Goal: Transaction & Acquisition: Subscribe to service/newsletter

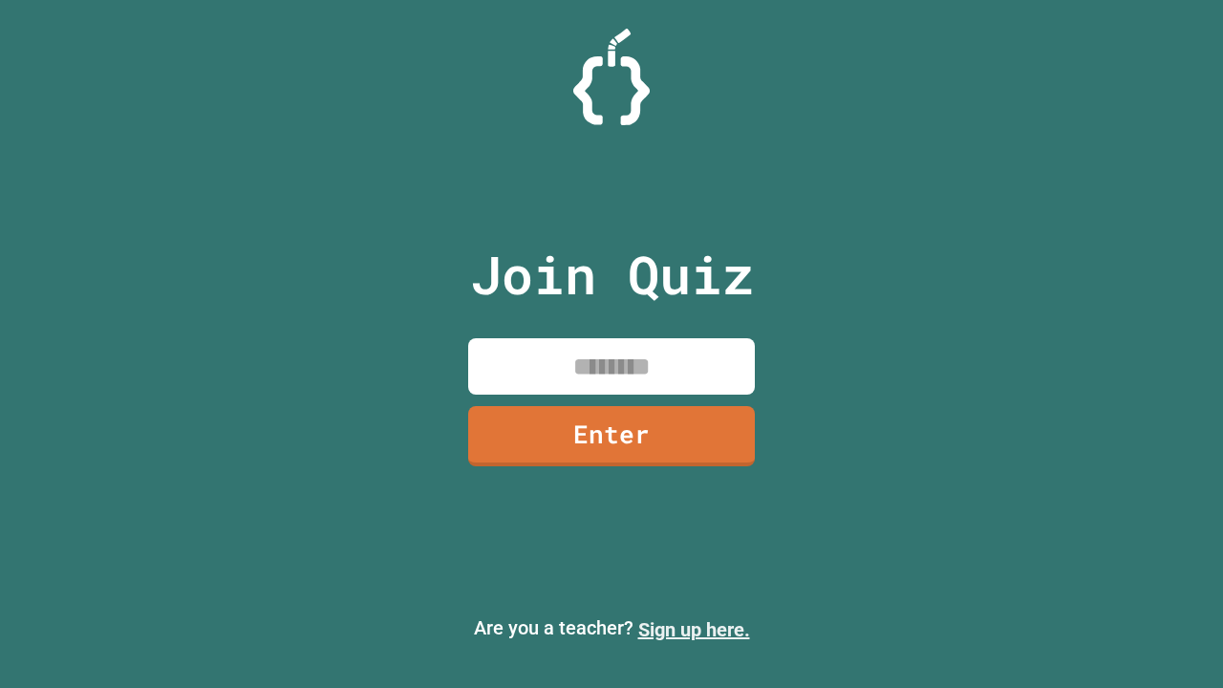
click at [694, 630] on link "Sign up here." at bounding box center [694, 629] width 112 height 23
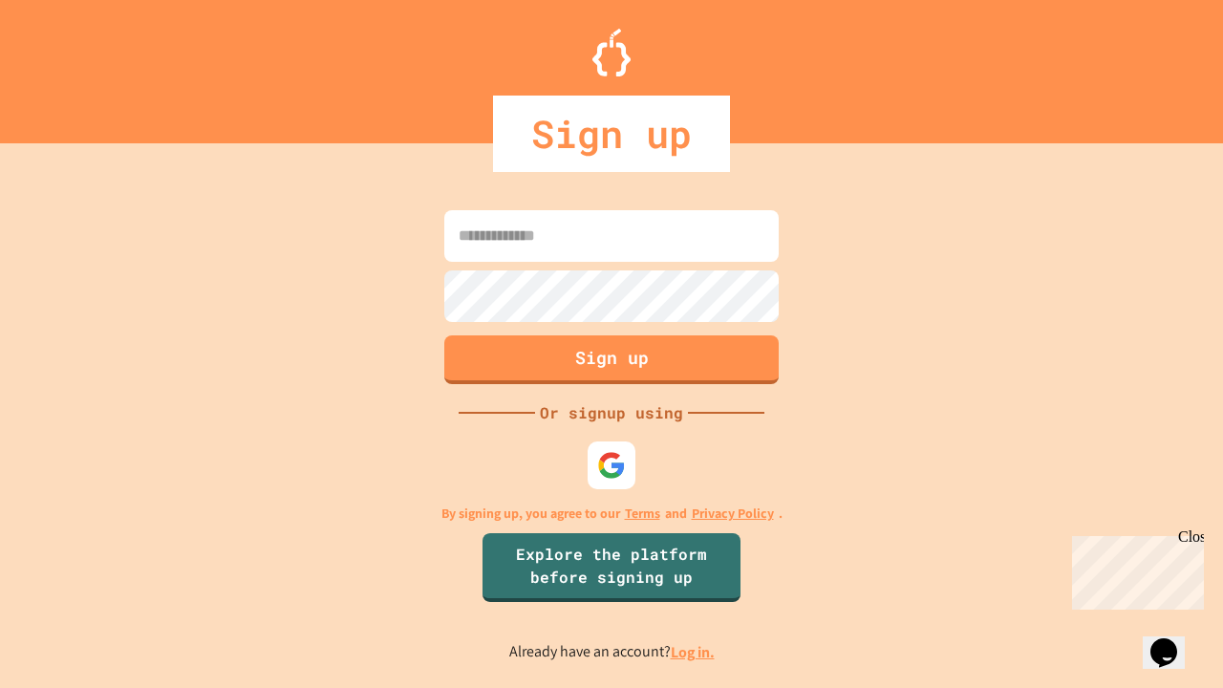
click at [694, 652] on link "Log in." at bounding box center [693, 652] width 44 height 20
